Goal: Information Seeking & Learning: Learn about a topic

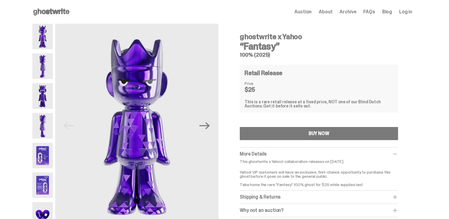
click at [49, 71] on img at bounding box center [42, 65] width 20 height 25
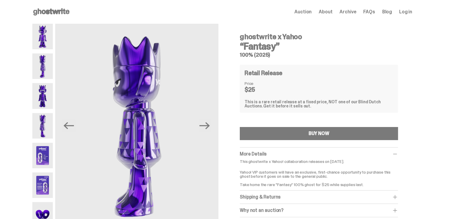
click at [51, 92] on img at bounding box center [42, 95] width 20 height 25
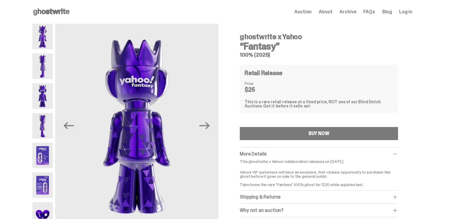
click at [51, 126] on img at bounding box center [42, 125] width 20 height 25
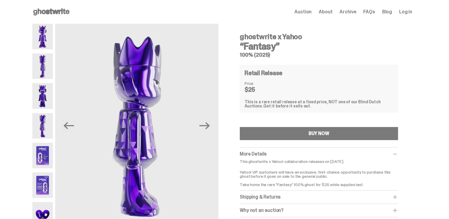
click at [47, 151] on img at bounding box center [42, 155] width 20 height 25
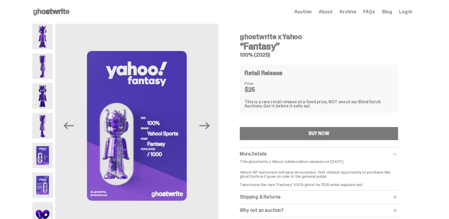
click at [47, 181] on img at bounding box center [42, 184] width 20 height 25
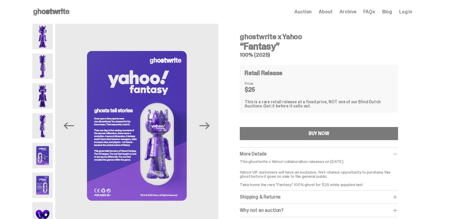
click at [48, 206] on img at bounding box center [42, 214] width 20 height 25
